Goal: Transaction & Acquisition: Subscribe to service/newsletter

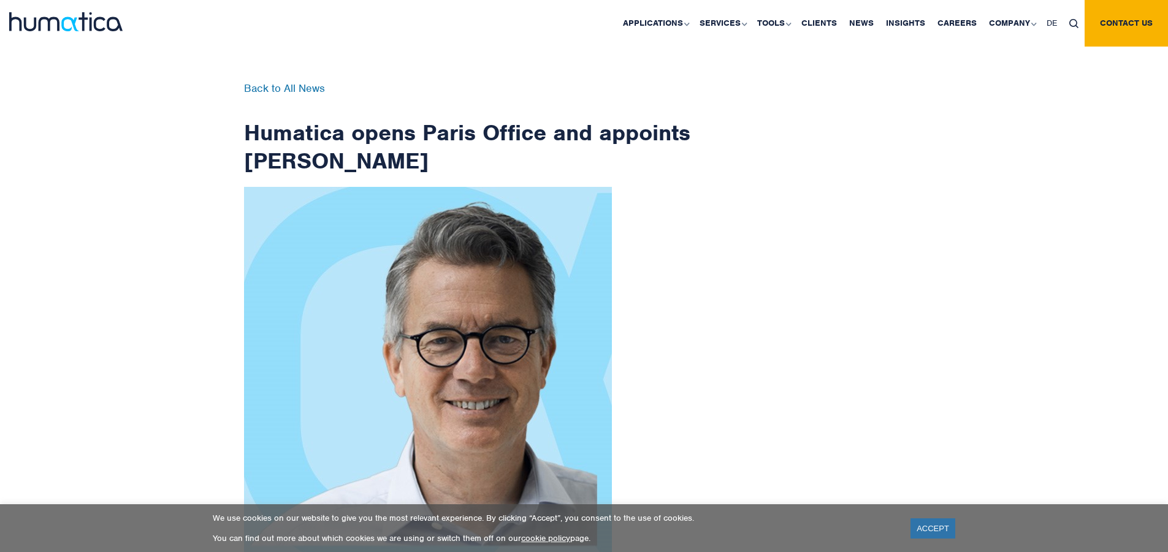
scroll to position [1955, 0]
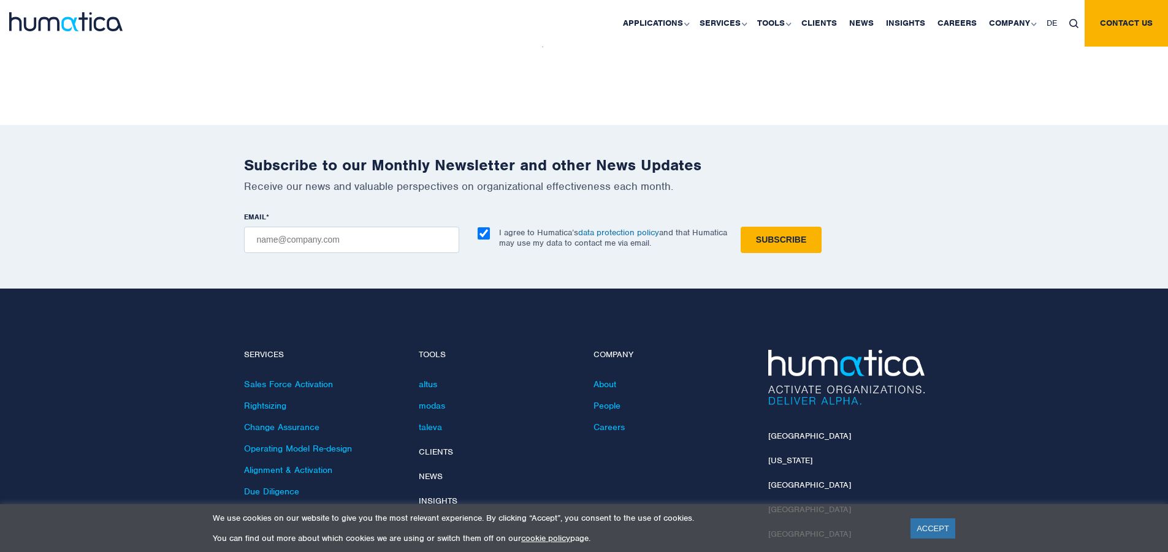
checkbox input "true"
type input "[EMAIL_ADDRESS][DOMAIN_NAME]"
click at [740, 227] on input "Subscribe" at bounding box center [780, 240] width 81 height 26
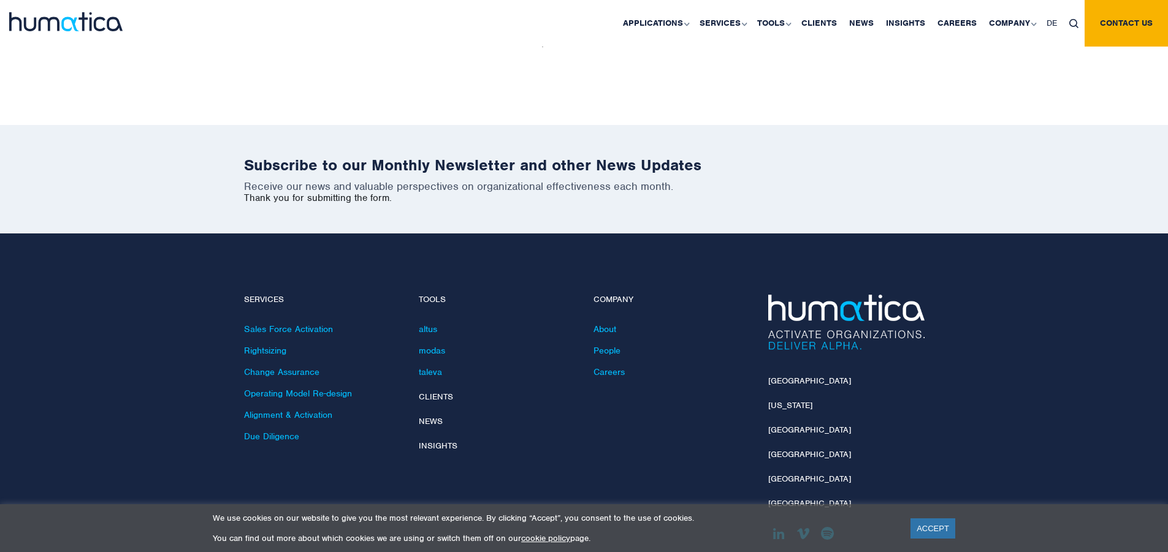
scroll to position [1900, 0]
